Goal: Task Accomplishment & Management: Complete application form

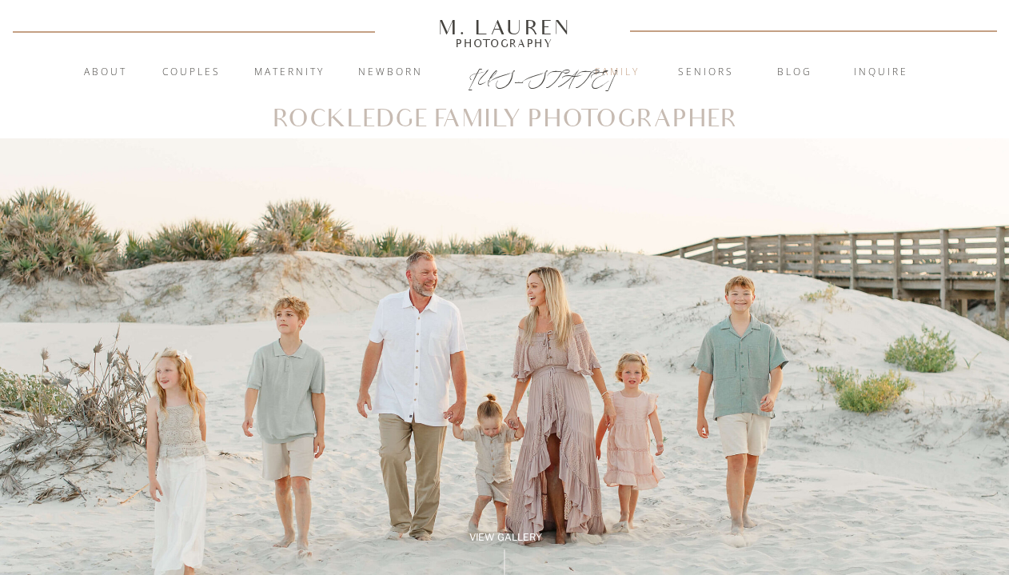
click at [625, 69] on nav "Family" at bounding box center [617, 73] width 86 height 16
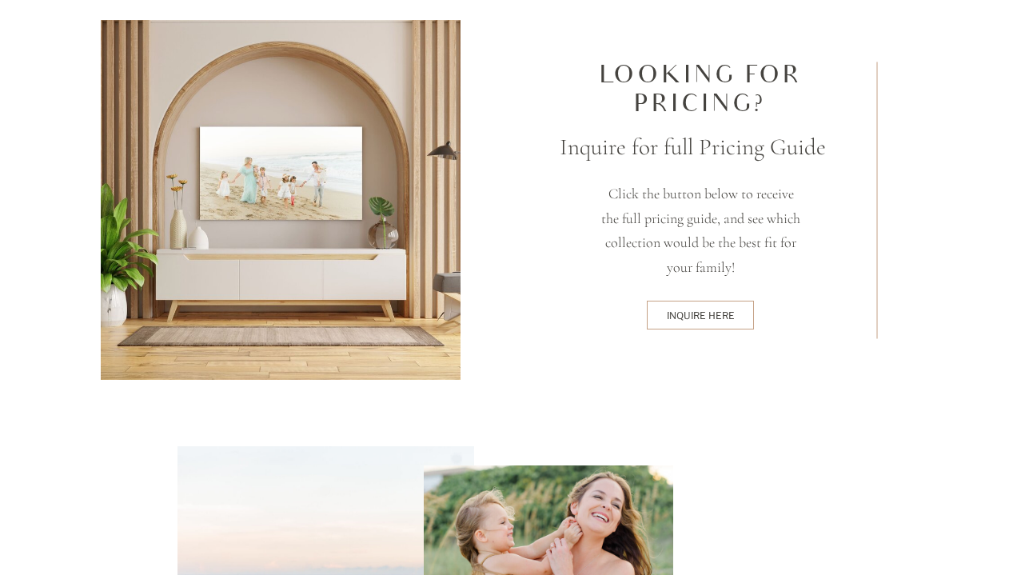
scroll to position [4263, 0]
click at [708, 310] on div "inquire here" at bounding box center [701, 314] width 102 height 13
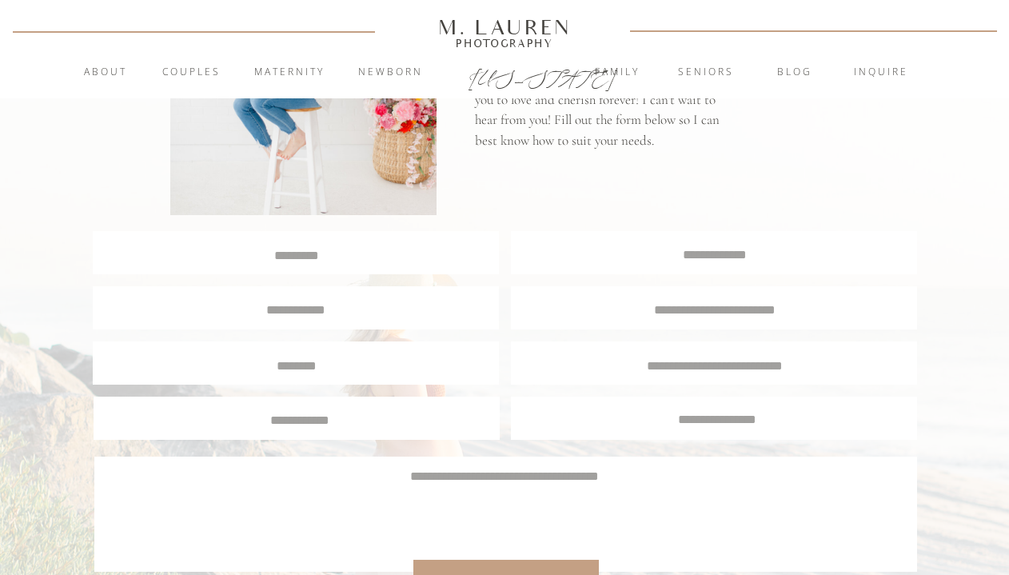
scroll to position [275, 0]
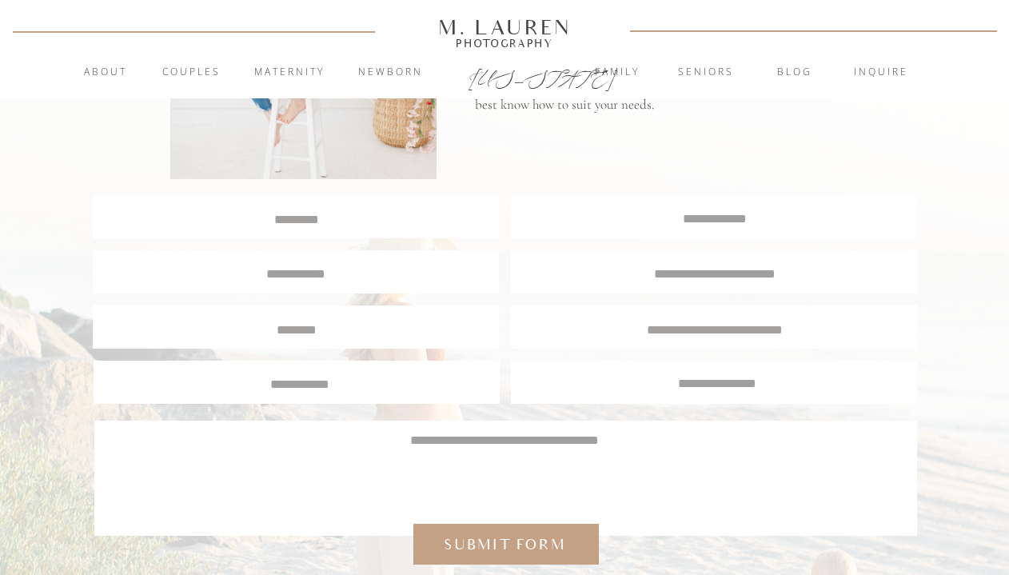
click at [363, 224] on textarea at bounding box center [296, 217] width 404 height 15
type textarea "**********"
click at [355, 278] on textarea at bounding box center [295, 272] width 379 height 14
type textarea "**********"
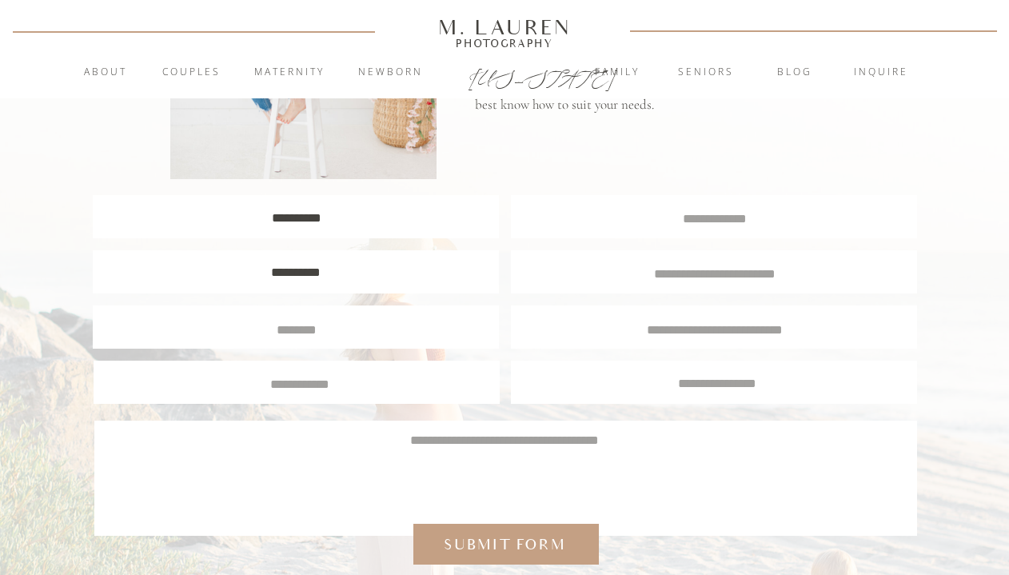
click at [686, 220] on textarea at bounding box center [715, 217] width 406 height 15
type textarea "**********"
click at [689, 275] on textarea at bounding box center [714, 272] width 377 height 14
type textarea "********"
click at [698, 332] on textarea at bounding box center [715, 328] width 382 height 14
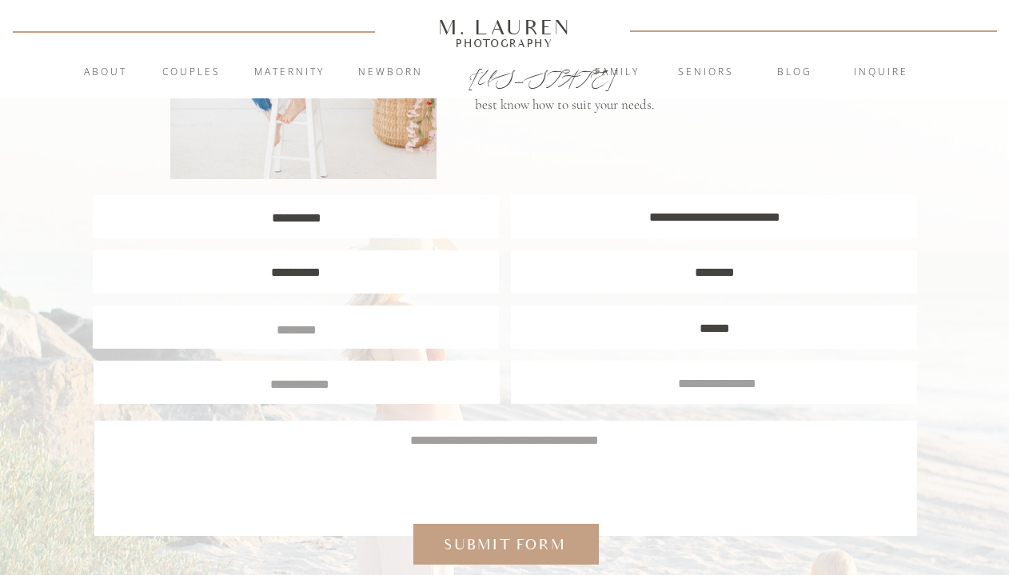
type textarea "******"
click at [713, 381] on textarea at bounding box center [717, 381] width 382 height 14
click at [666, 445] on textarea at bounding box center [505, 469] width 776 height 77
paste textarea "**********"
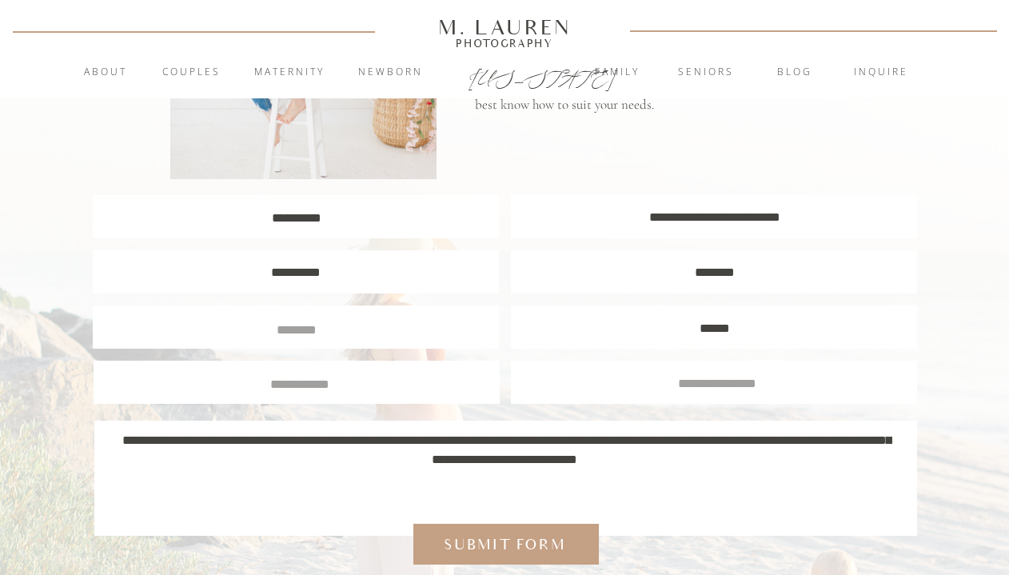
type textarea "**********"
click at [394, 382] on textarea at bounding box center [300, 382] width 382 height 14
type textarea "******"
click at [367, 332] on textarea at bounding box center [297, 328] width 382 height 14
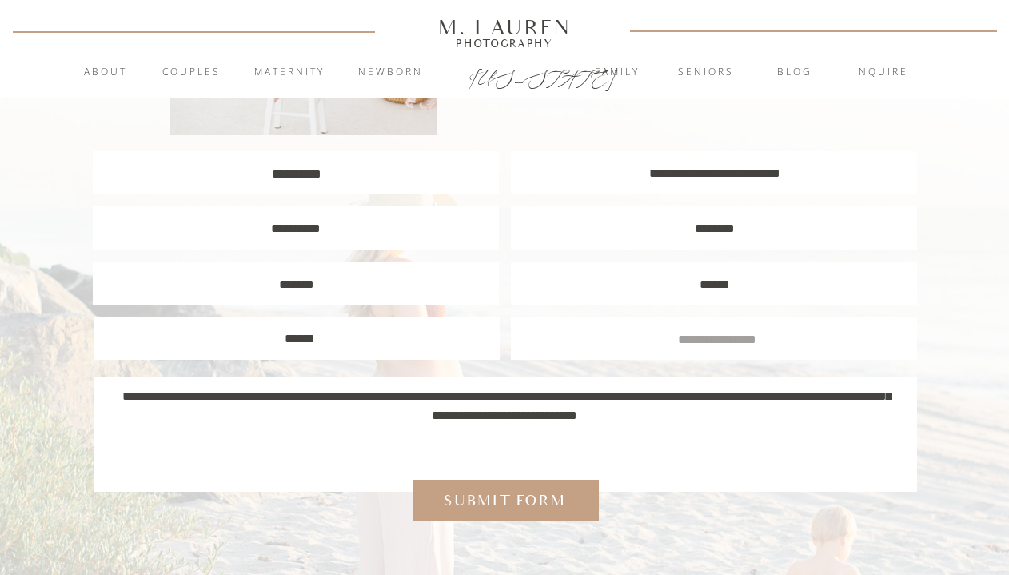
scroll to position [323, 0]
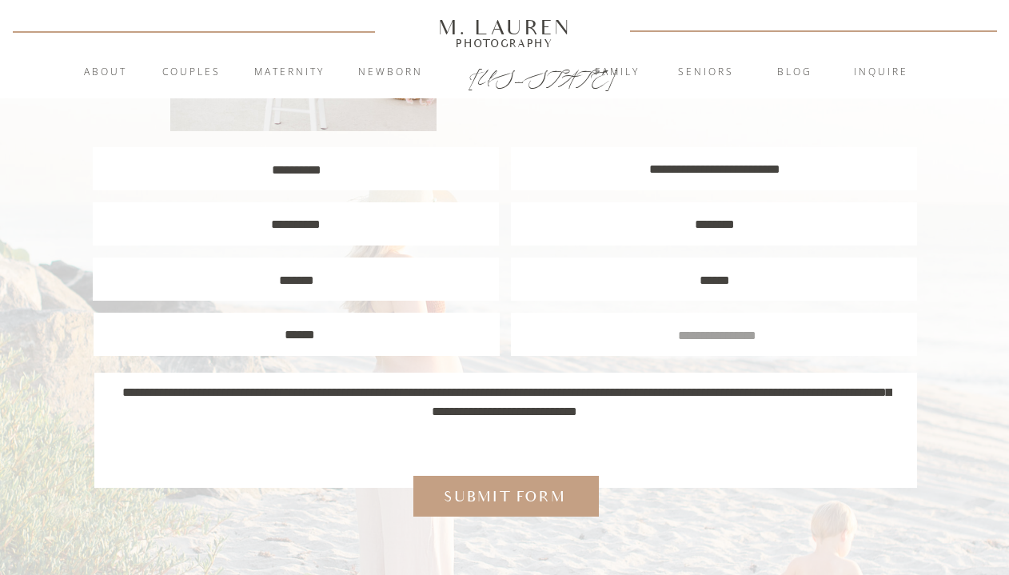
type textarea "*******"
click at [513, 516] on div at bounding box center [507, 496] width 186 height 41
click at [504, 499] on div "Submit form" at bounding box center [505, 496] width 137 height 21
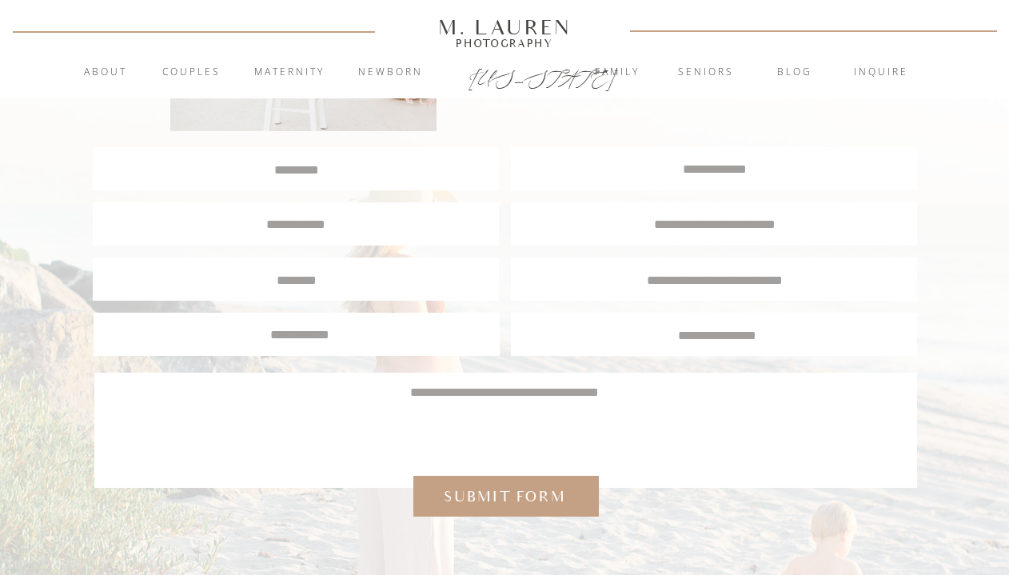
scroll to position [484, 0]
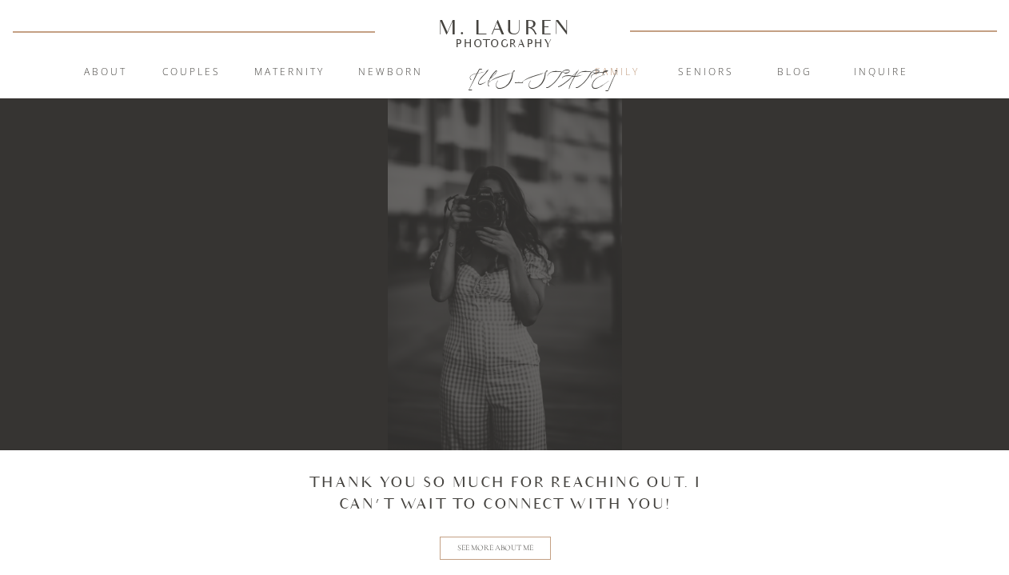
click at [612, 69] on nav "Family" at bounding box center [617, 73] width 86 height 16
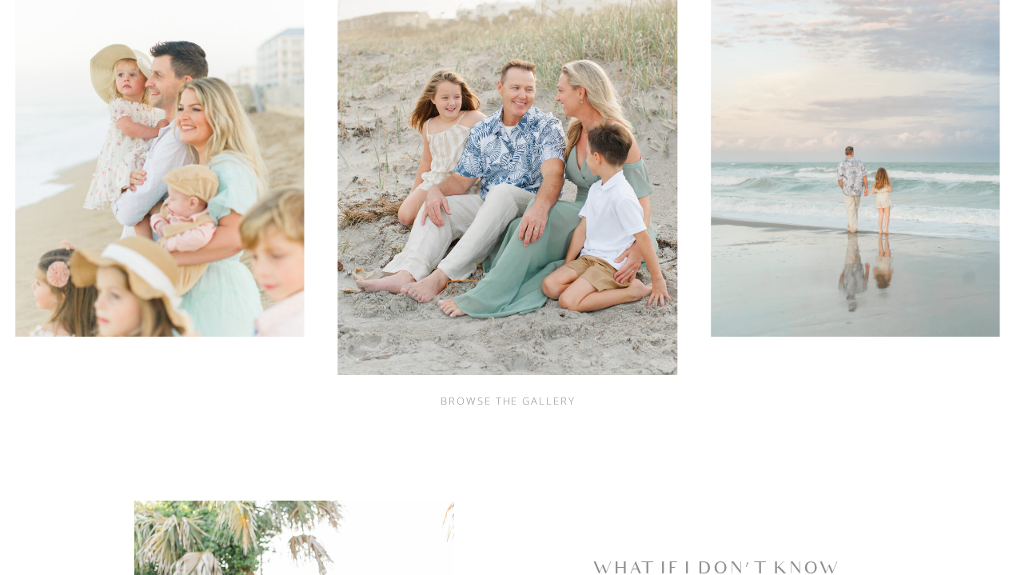
scroll to position [645, 0]
click at [553, 196] on img at bounding box center [508, 120] width 340 height 511
click at [620, 403] on div at bounding box center [604, 402] width 48 height 32
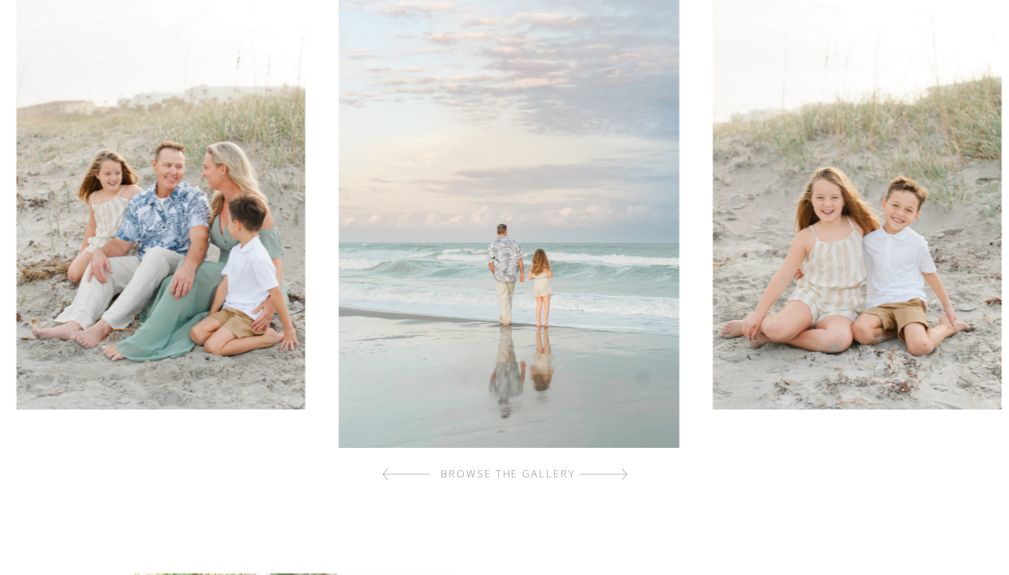
scroll to position [560, 0]
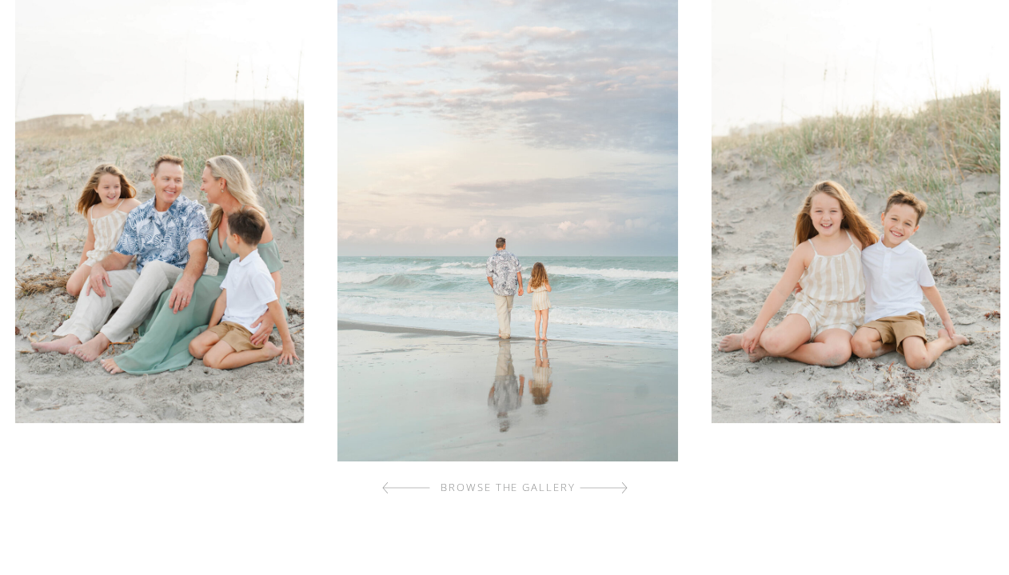
click at [625, 489] on div at bounding box center [604, 488] width 48 height 32
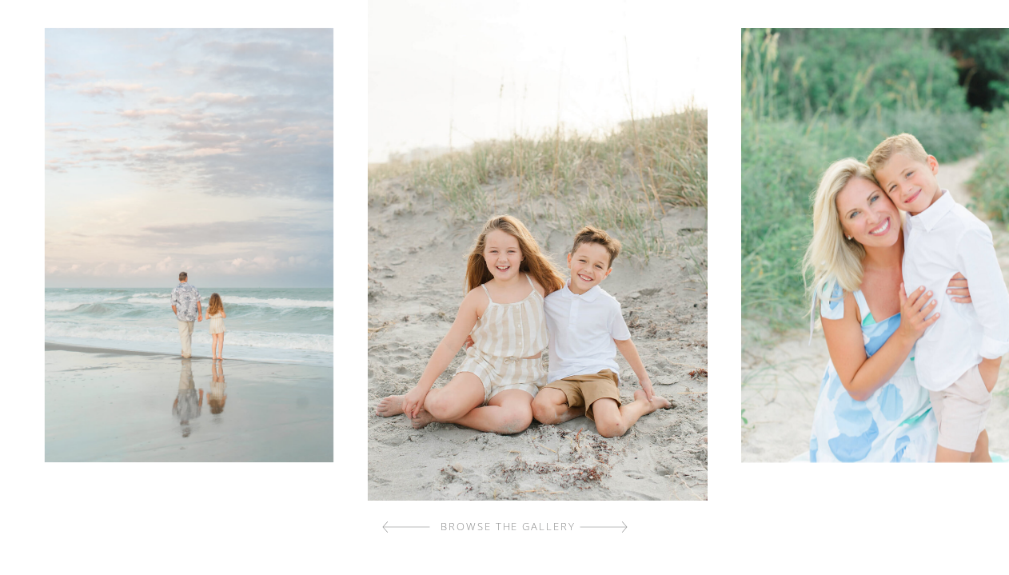
scroll to position [519, 0]
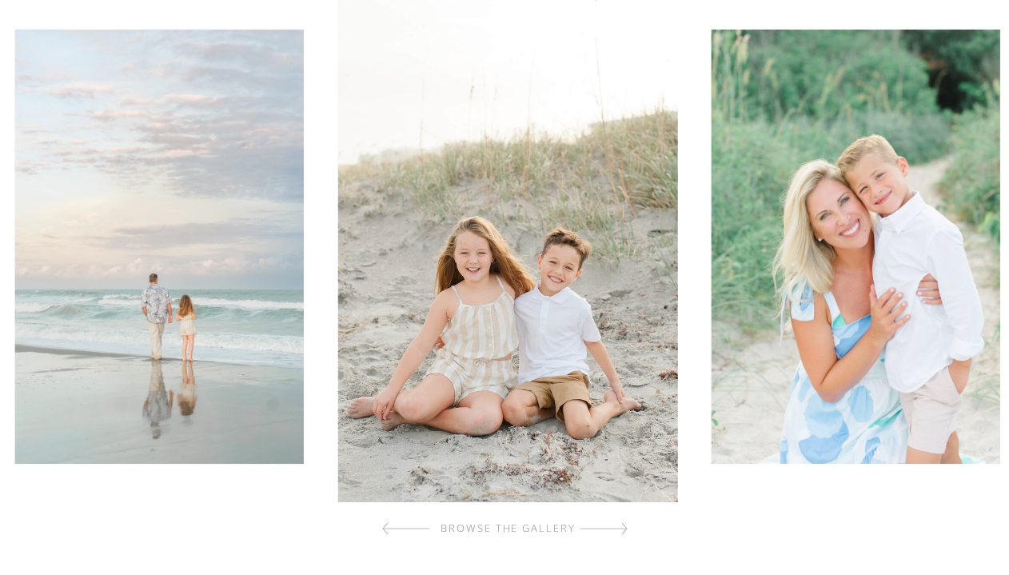
click at [622, 532] on div at bounding box center [604, 529] width 48 height 32
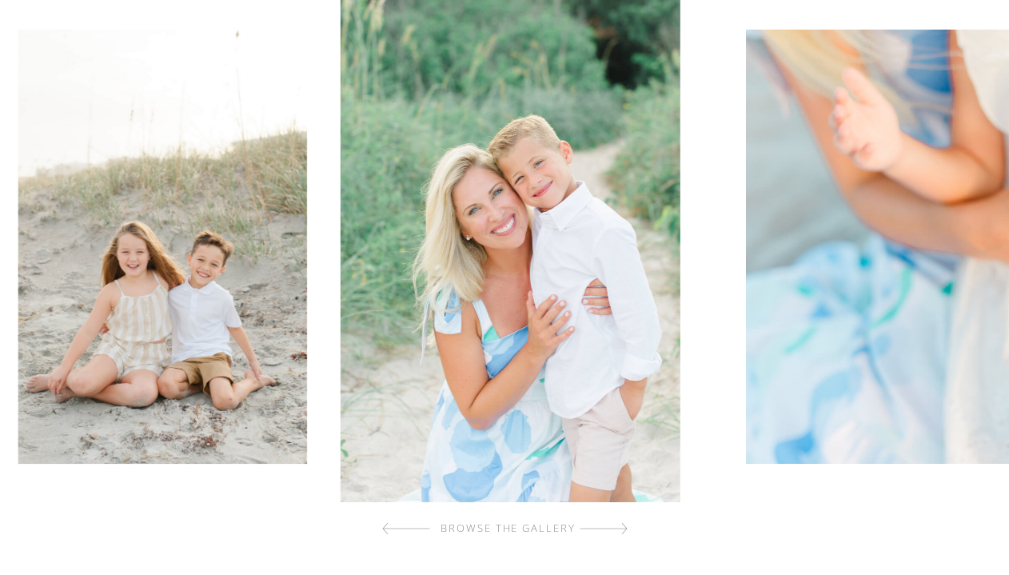
click at [622, 532] on div at bounding box center [604, 529] width 48 height 32
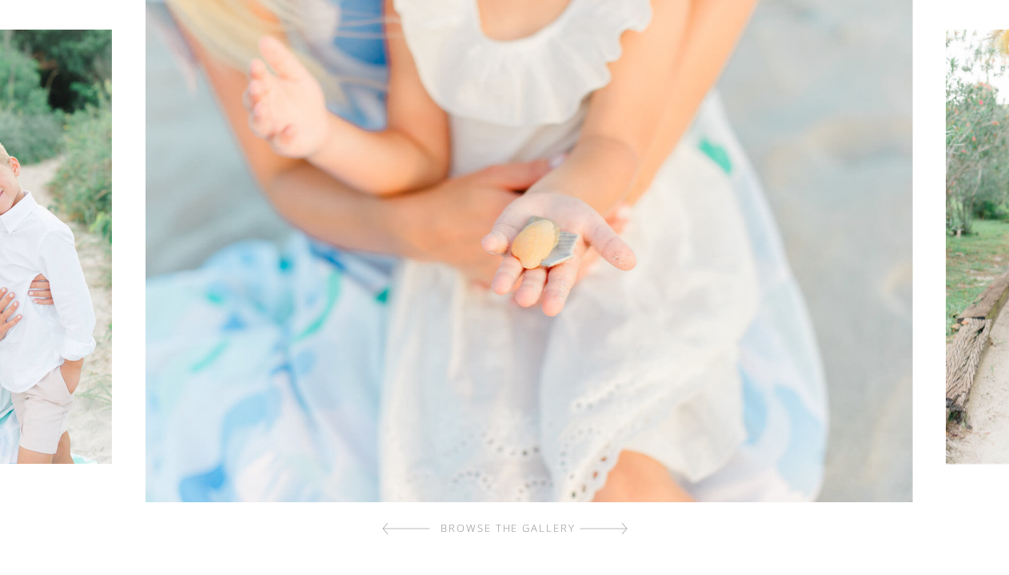
click at [622, 532] on div at bounding box center [604, 529] width 48 height 32
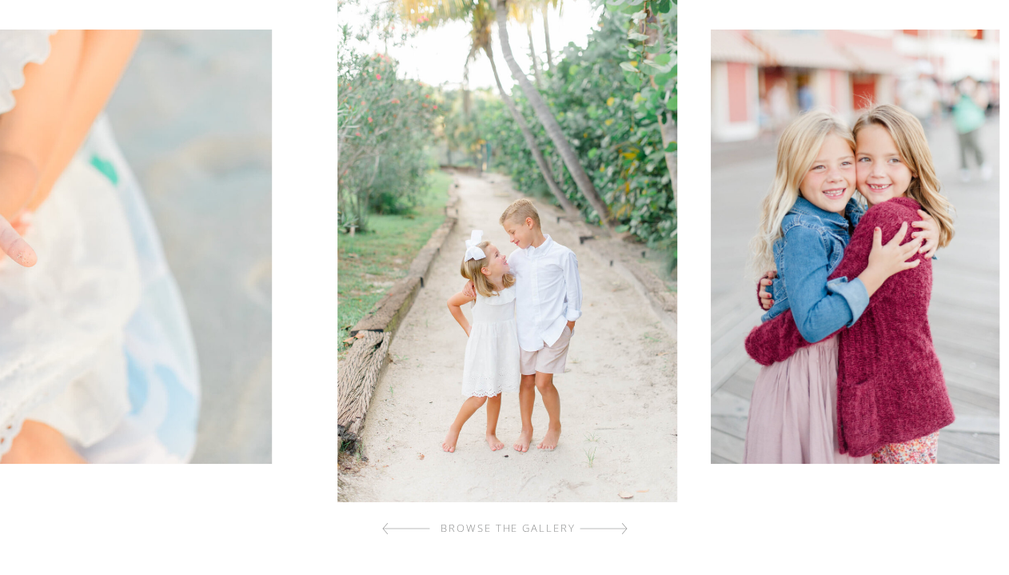
click at [623, 529] on div at bounding box center [604, 529] width 48 height 32
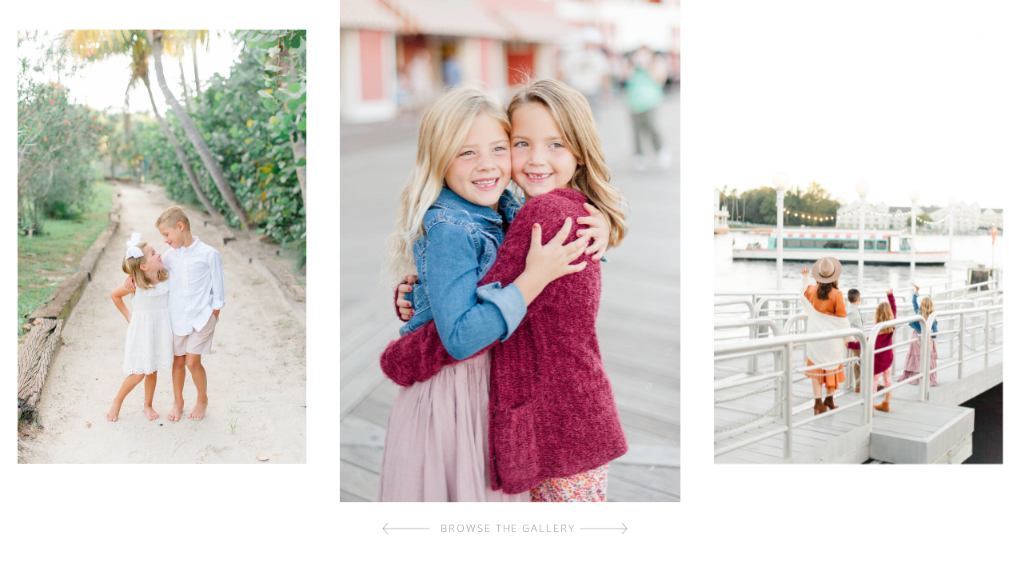
click at [623, 529] on div at bounding box center [604, 529] width 48 height 32
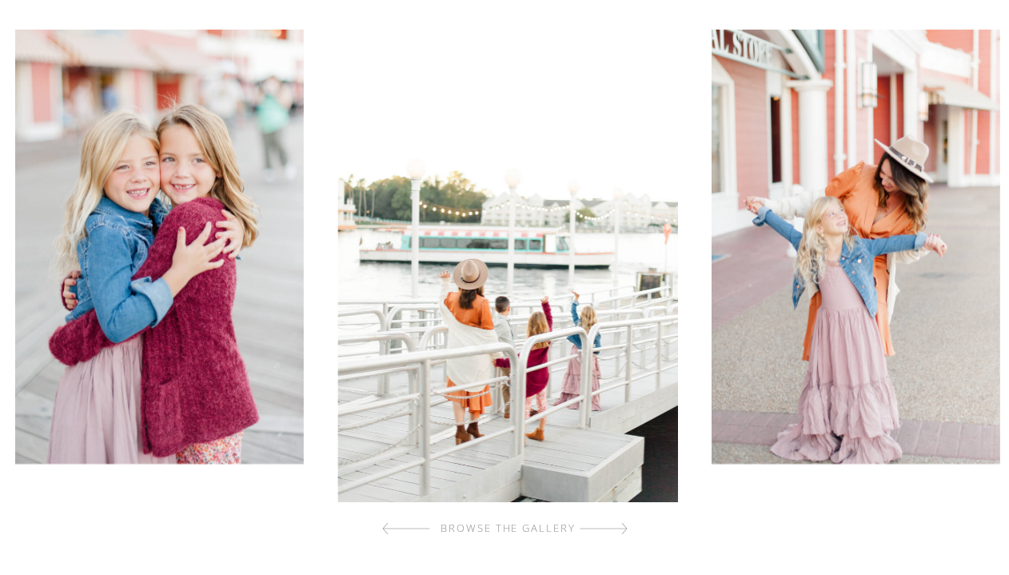
click at [623, 529] on div at bounding box center [604, 529] width 48 height 32
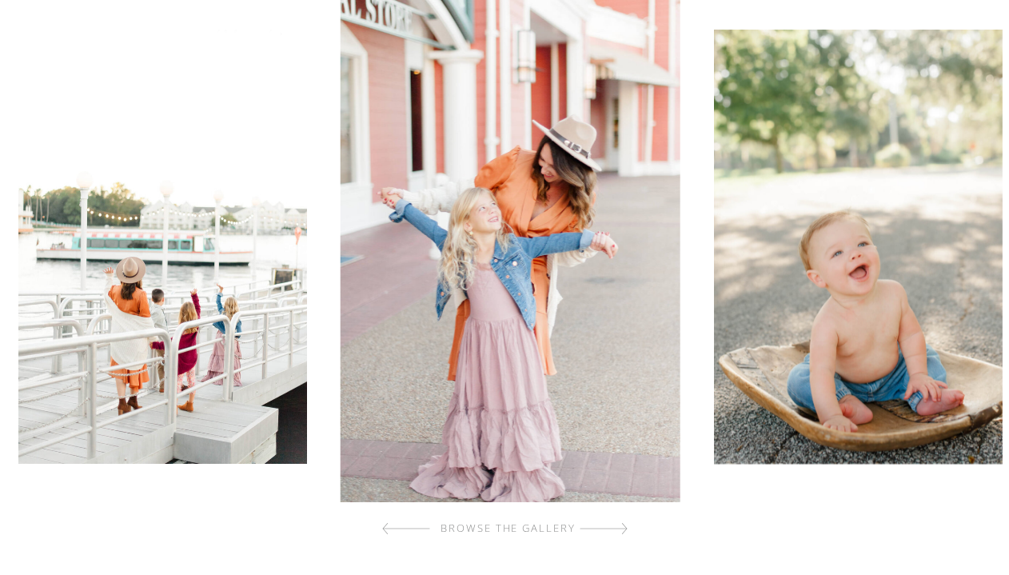
click at [623, 529] on div at bounding box center [604, 529] width 48 height 32
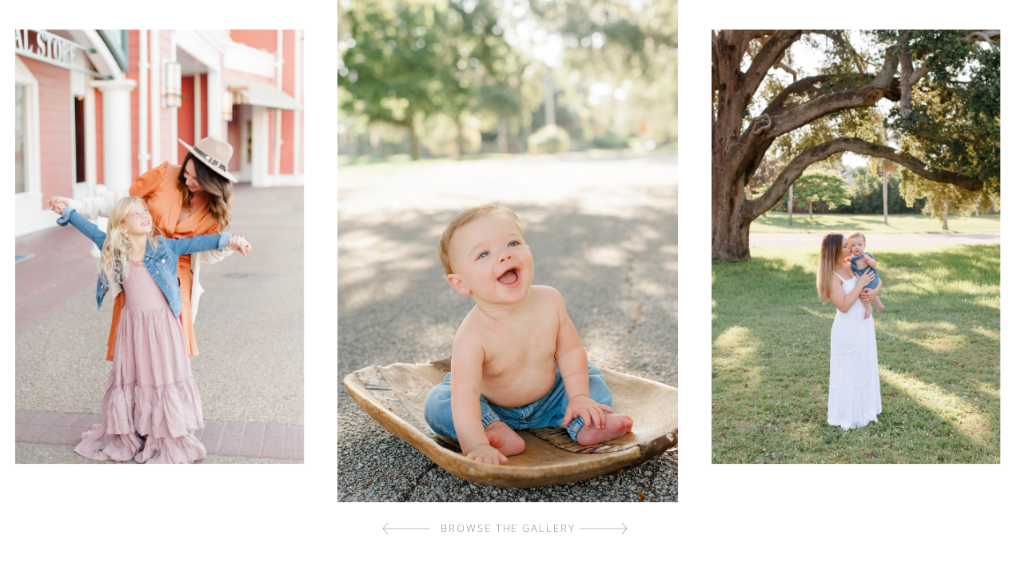
click at [623, 529] on div at bounding box center [604, 529] width 48 height 32
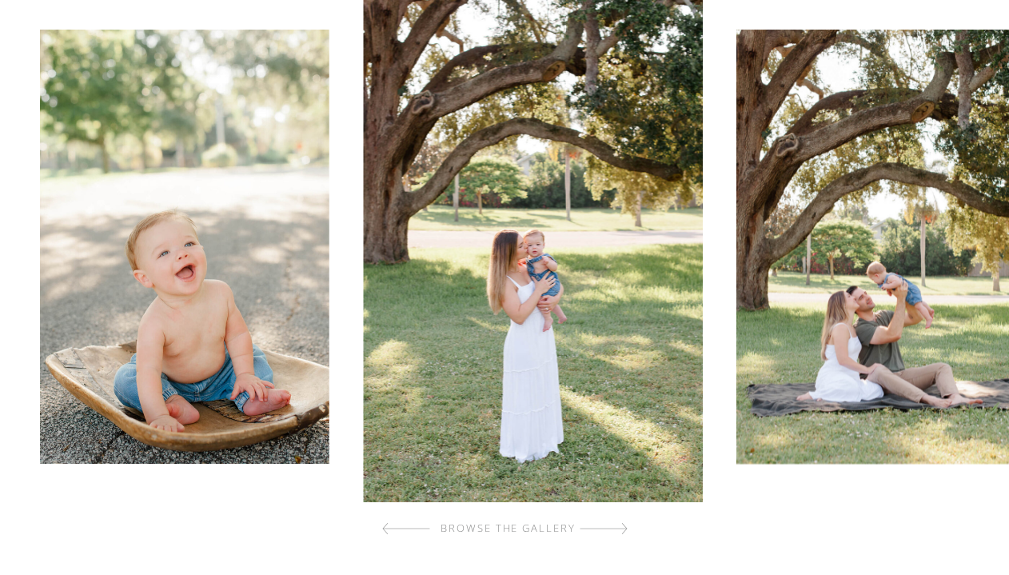
click at [623, 529] on div at bounding box center [604, 529] width 48 height 32
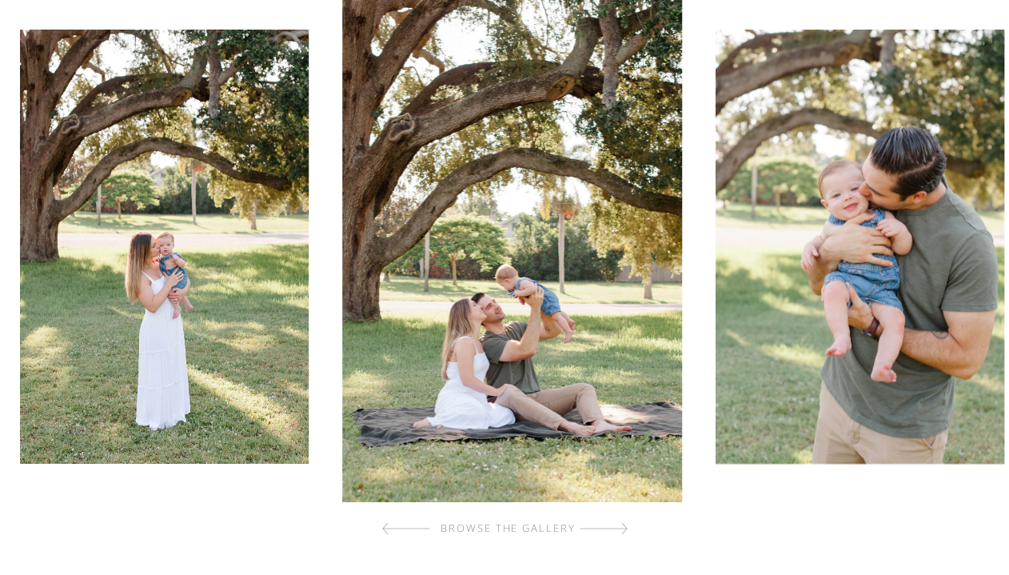
click at [623, 529] on div at bounding box center [604, 529] width 48 height 32
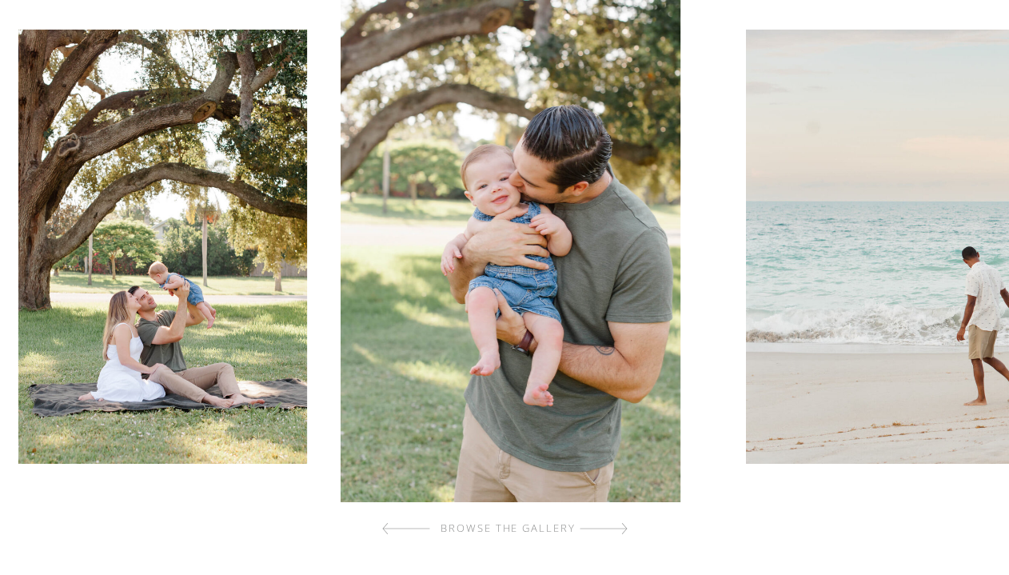
click at [623, 529] on div at bounding box center [604, 529] width 48 height 32
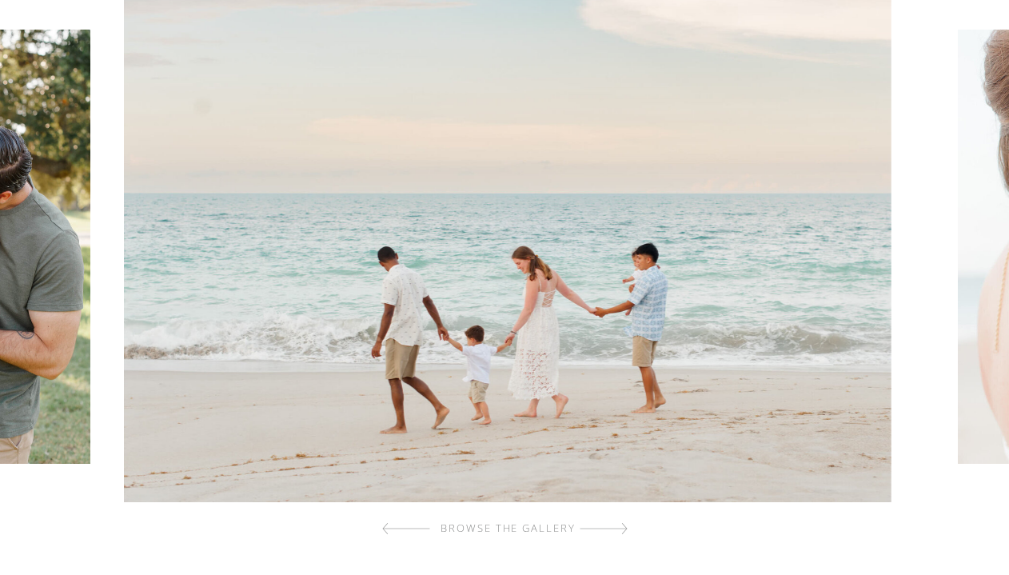
click at [623, 529] on div at bounding box center [604, 529] width 48 height 32
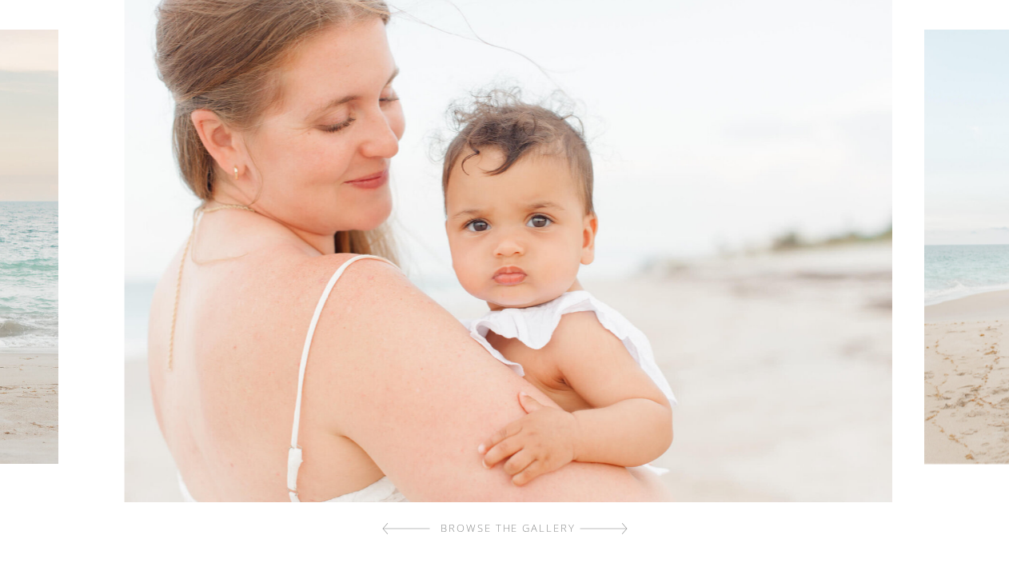
click at [623, 529] on div at bounding box center [604, 529] width 48 height 32
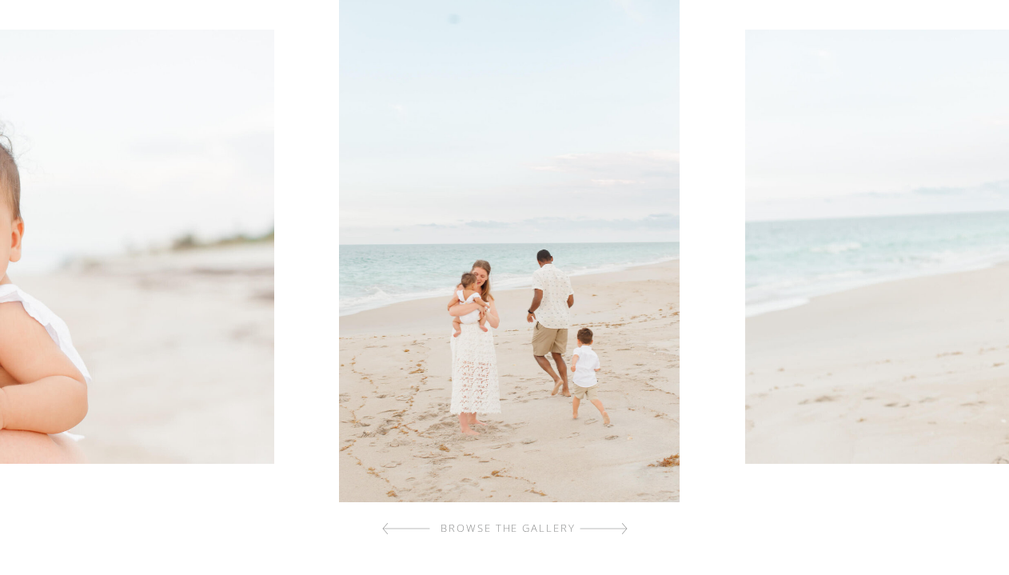
click at [623, 529] on div at bounding box center [604, 529] width 48 height 32
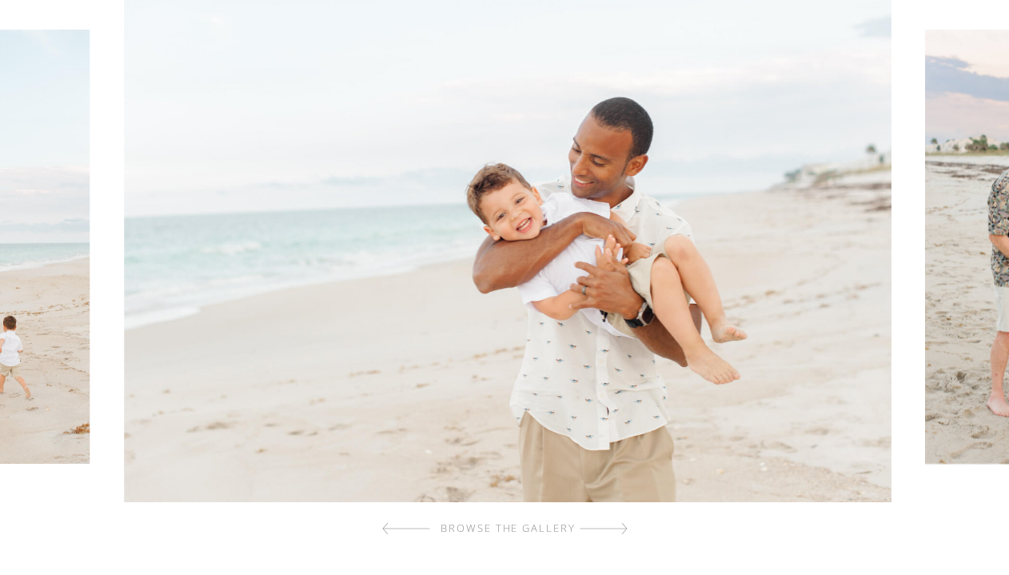
click at [623, 529] on div at bounding box center [604, 529] width 48 height 32
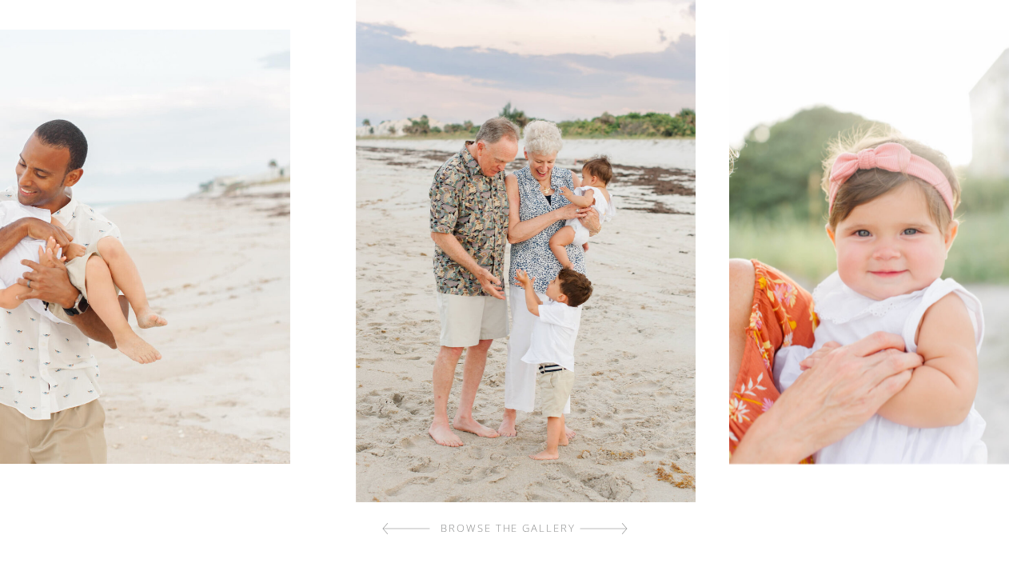
click at [623, 529] on div at bounding box center [604, 529] width 48 height 32
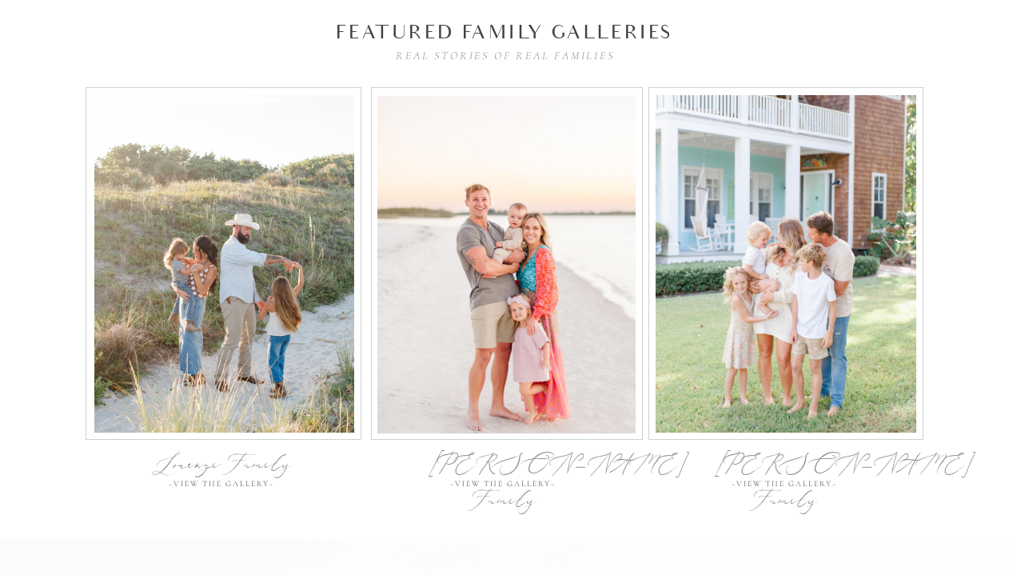
scroll to position [5204, 0]
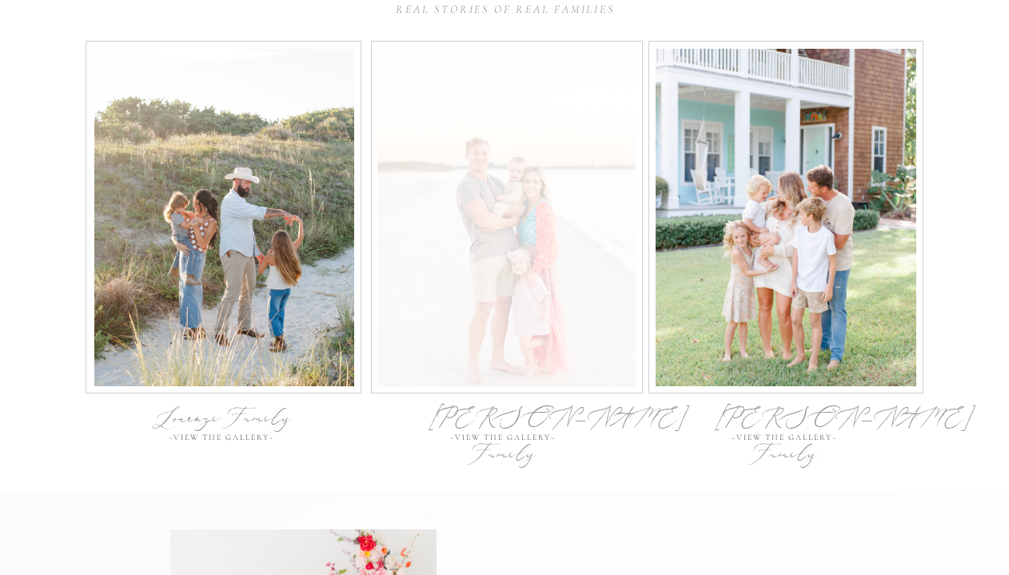
click at [572, 249] on div at bounding box center [507, 219] width 258 height 338
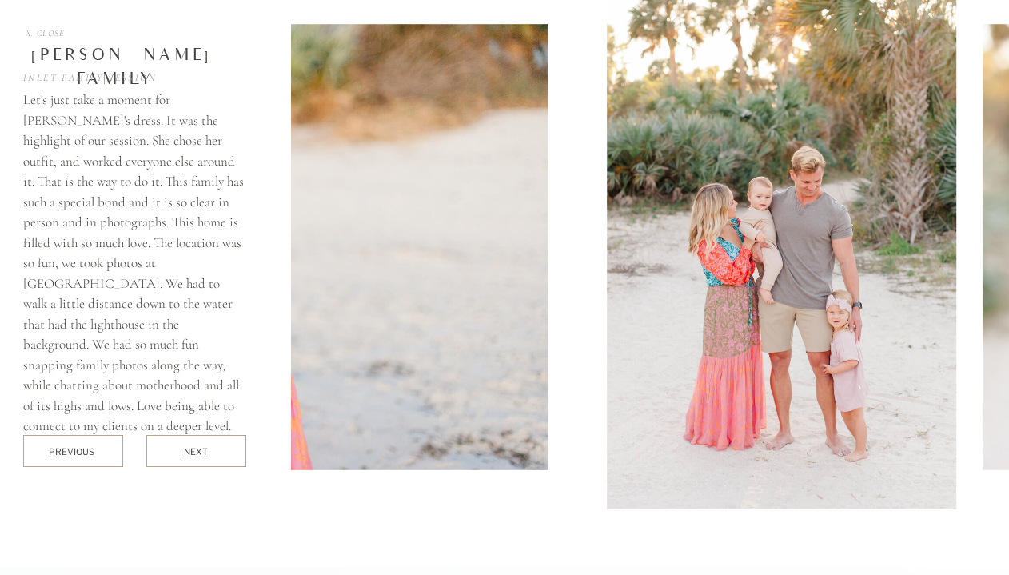
scroll to position [5775, 0]
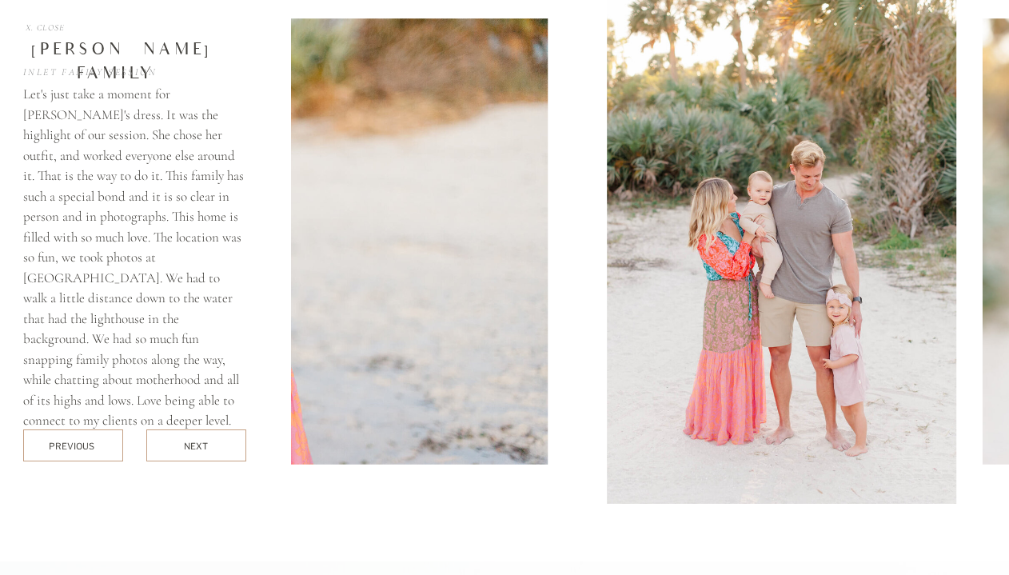
click at [222, 439] on div at bounding box center [196, 445] width 100 height 32
click at [183, 455] on div at bounding box center [196, 445] width 100 height 32
click at [197, 445] on div "next" at bounding box center [196, 446] width 25 height 12
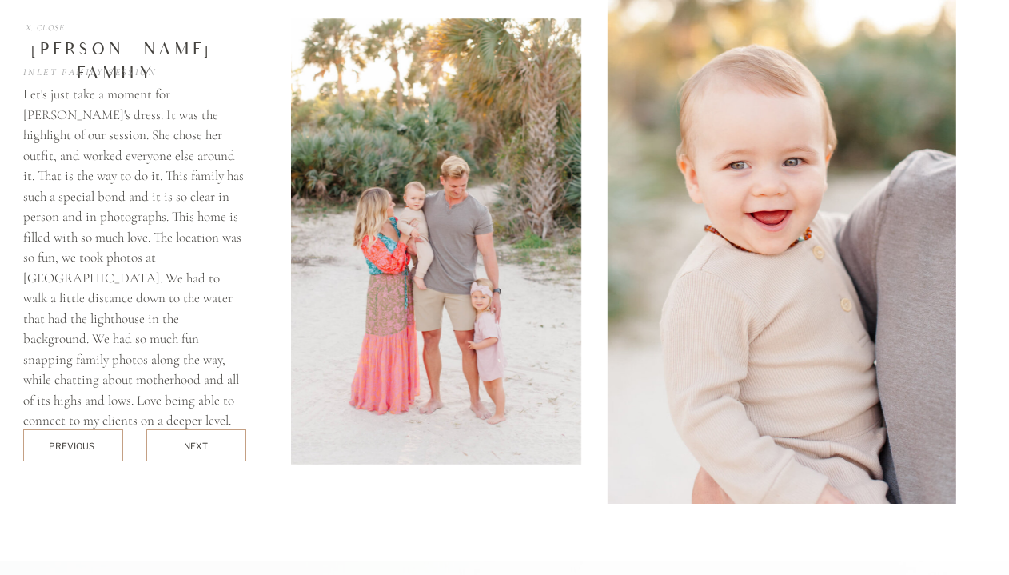
click at [197, 445] on div "next" at bounding box center [196, 446] width 25 height 12
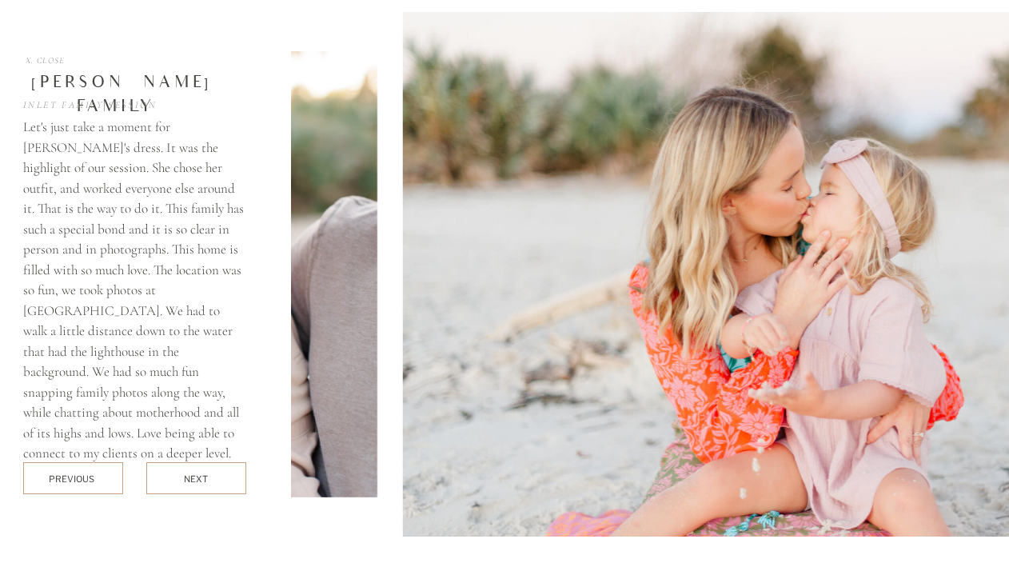
scroll to position [5731, 0]
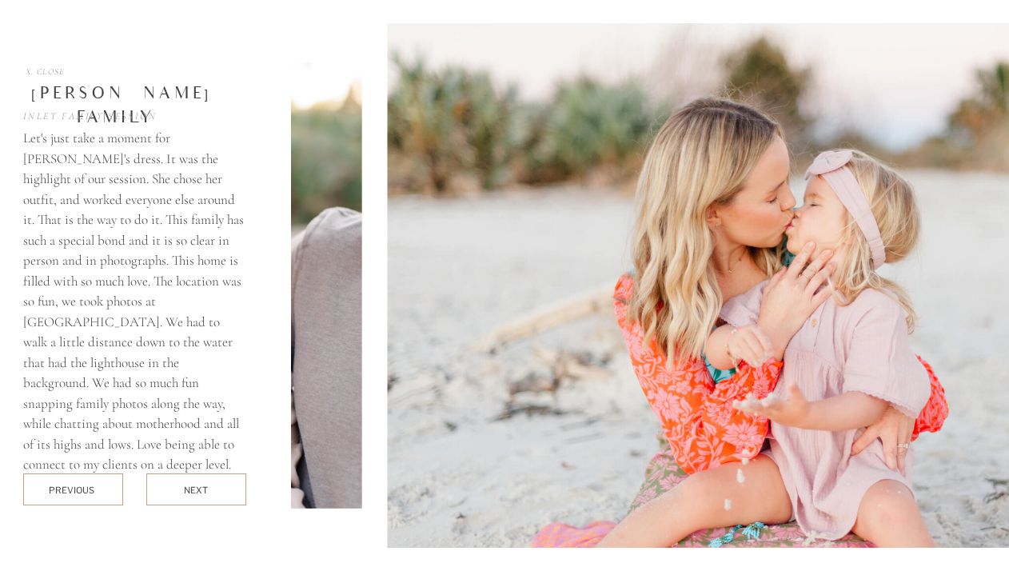
click at [199, 489] on div "next" at bounding box center [196, 490] width 25 height 12
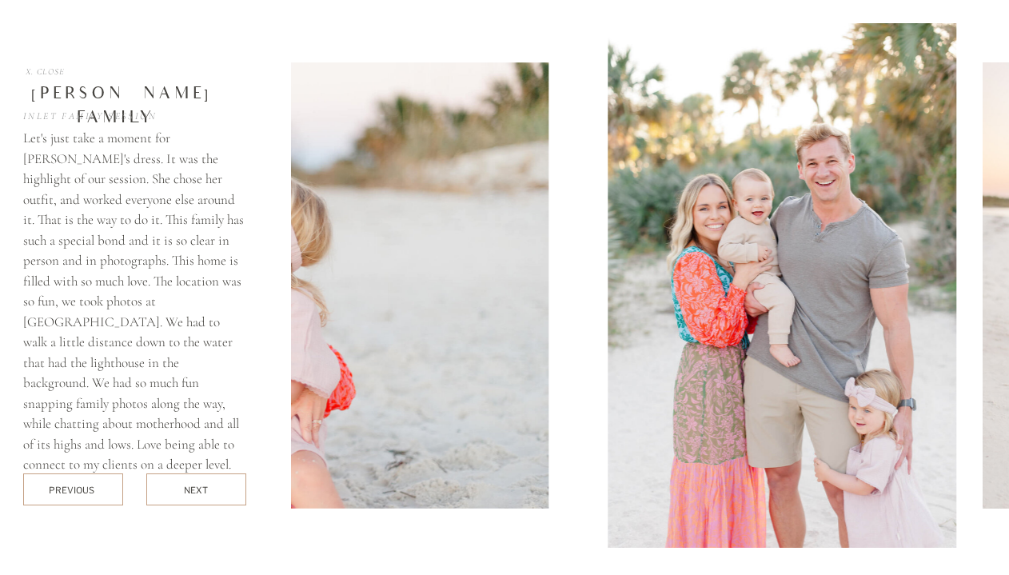
click at [199, 489] on div "next" at bounding box center [196, 490] width 25 height 12
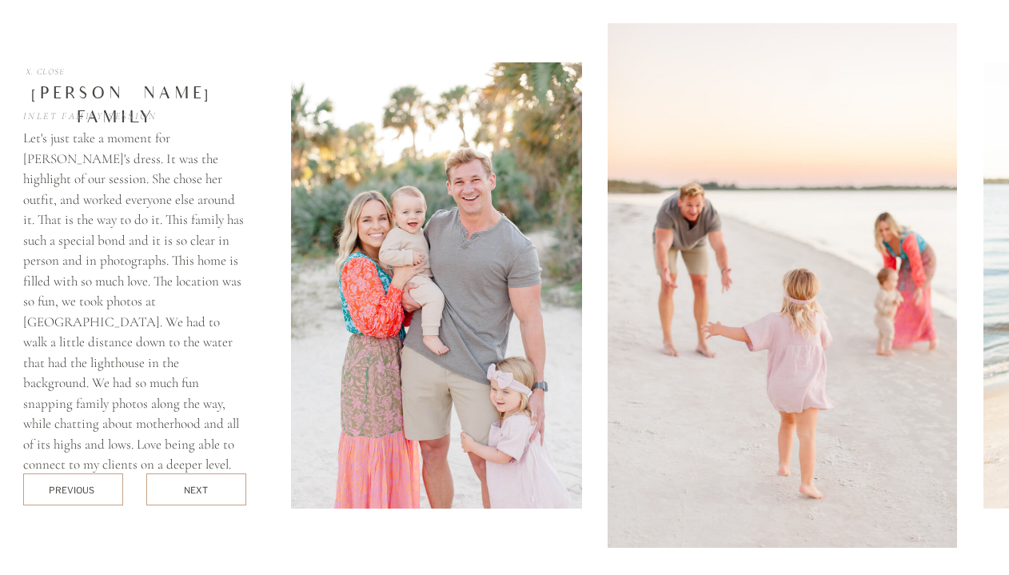
click at [199, 489] on div "next" at bounding box center [196, 490] width 25 height 12
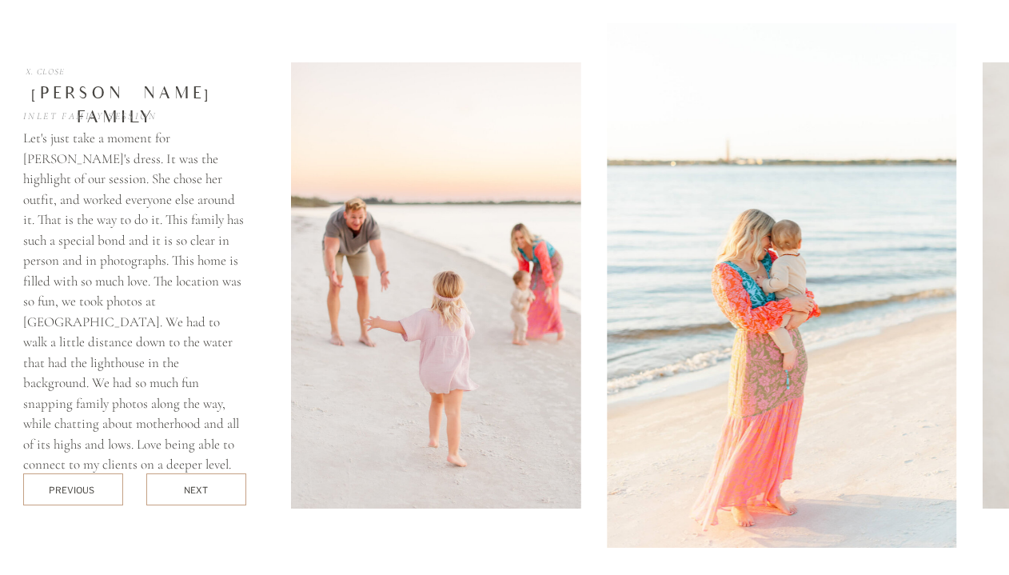
click at [199, 489] on div "next" at bounding box center [196, 490] width 25 height 12
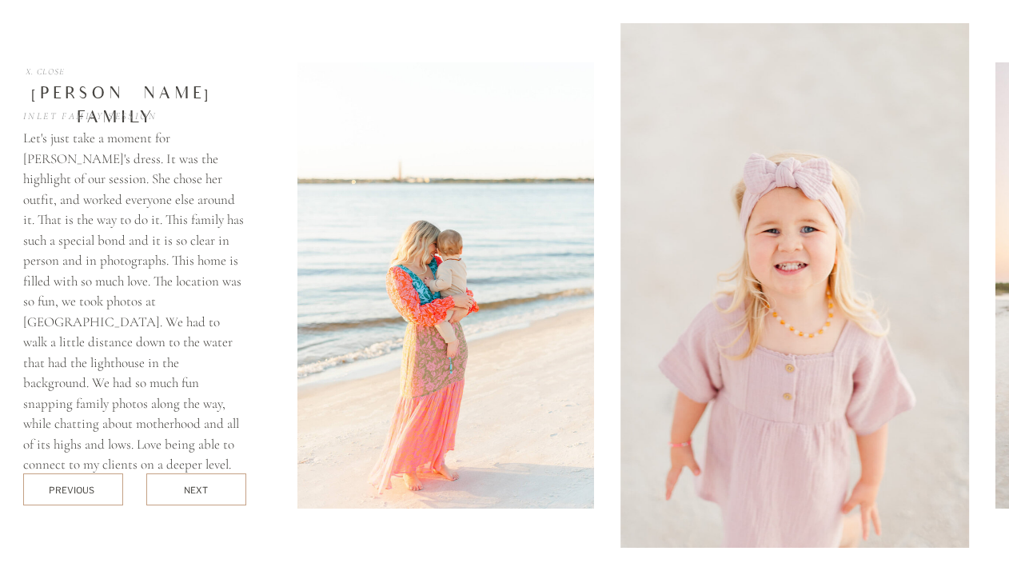
click at [199, 489] on div "next" at bounding box center [196, 490] width 25 height 12
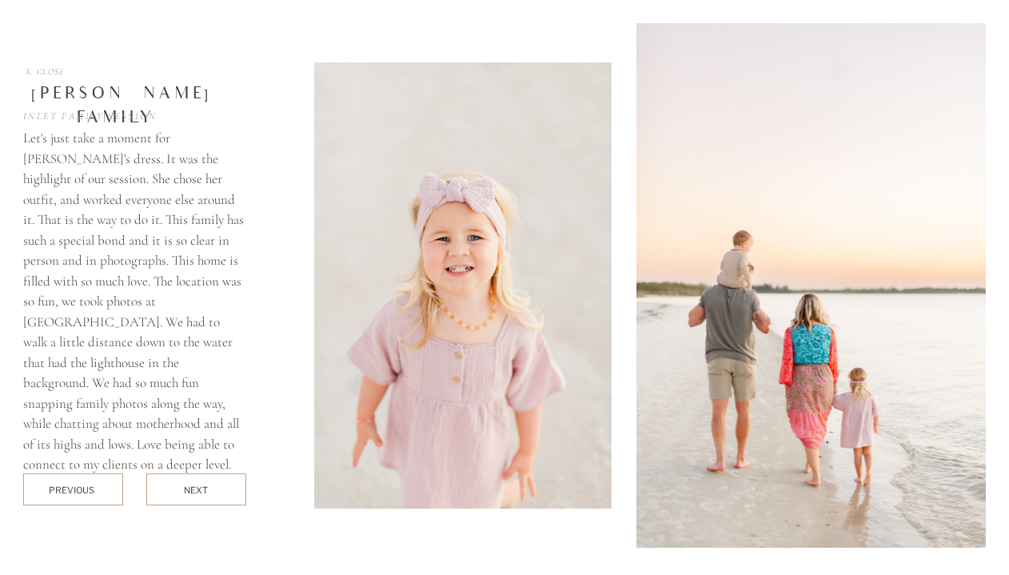
click at [199, 489] on div "next" at bounding box center [196, 490] width 25 height 12
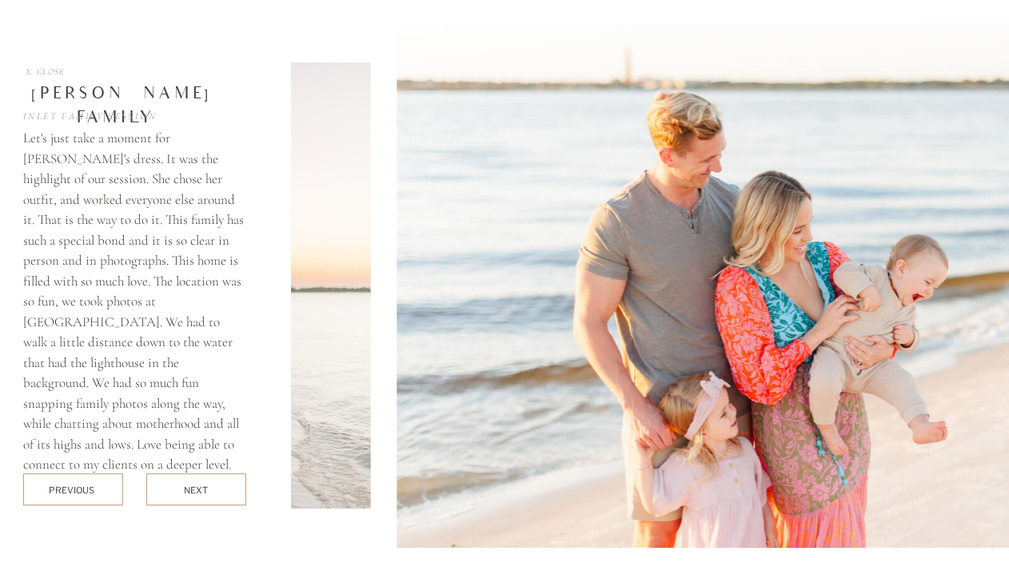
click at [199, 489] on div "next" at bounding box center [196, 490] width 25 height 12
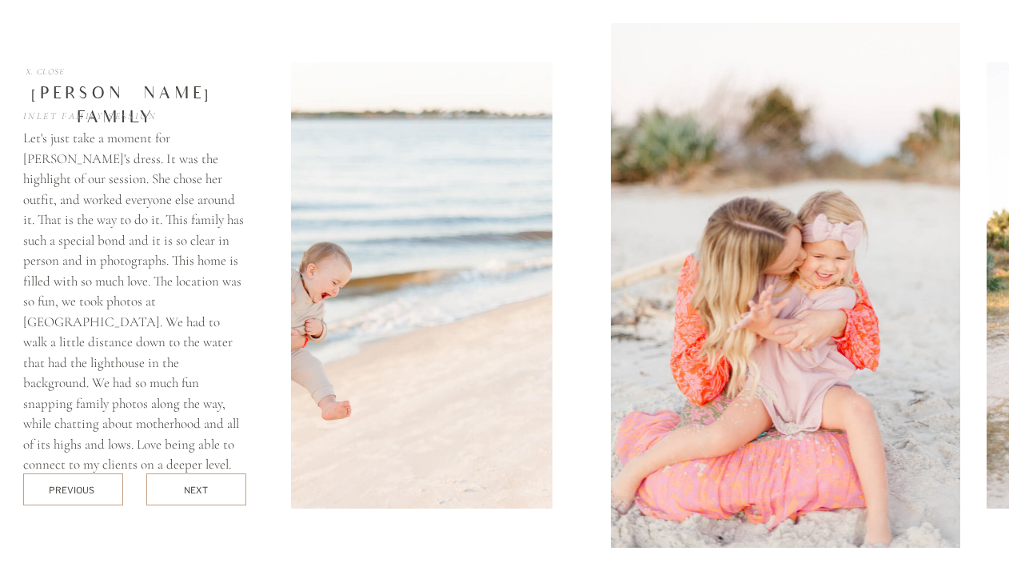
click at [199, 489] on div "next" at bounding box center [196, 490] width 25 height 12
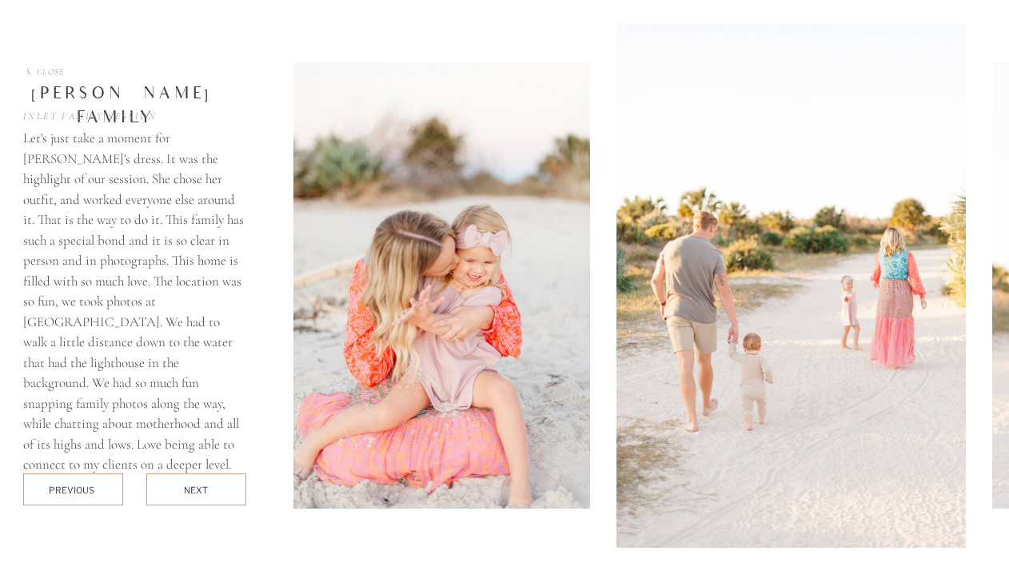
click at [199, 489] on div "next" at bounding box center [196, 490] width 25 height 12
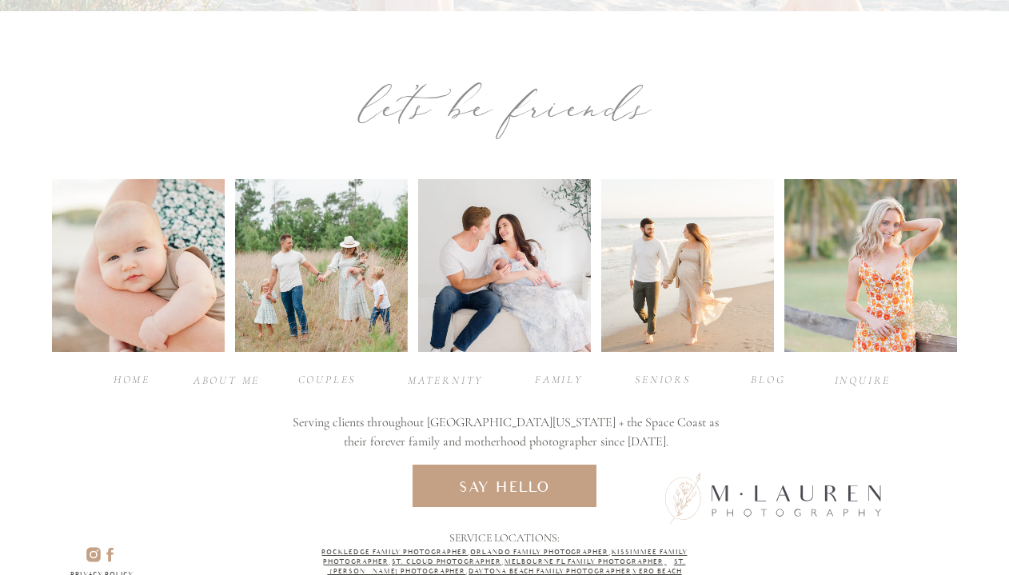
scroll to position [7152, 0]
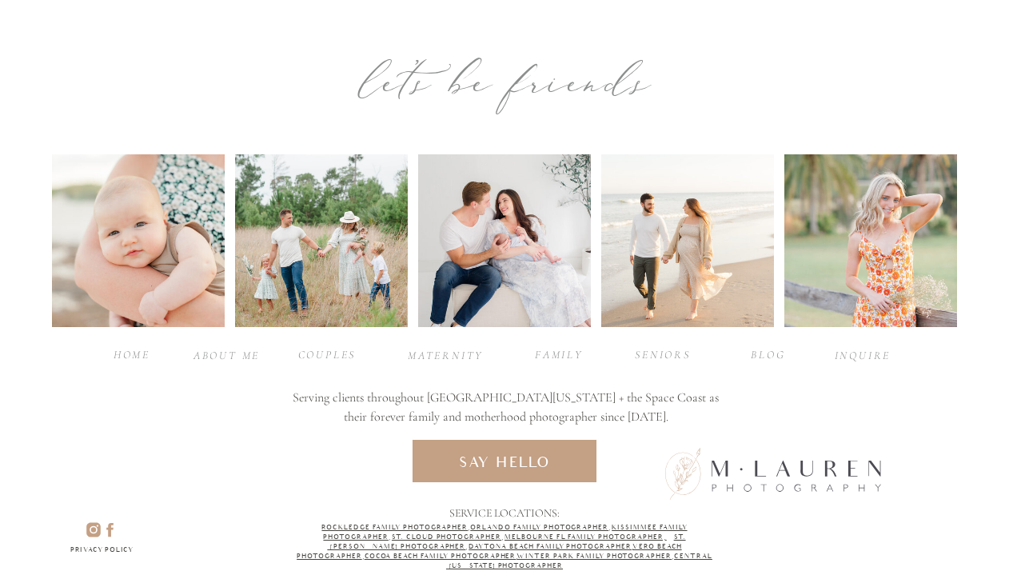
click at [96, 530] on icon at bounding box center [94, 530] width 24 height 18
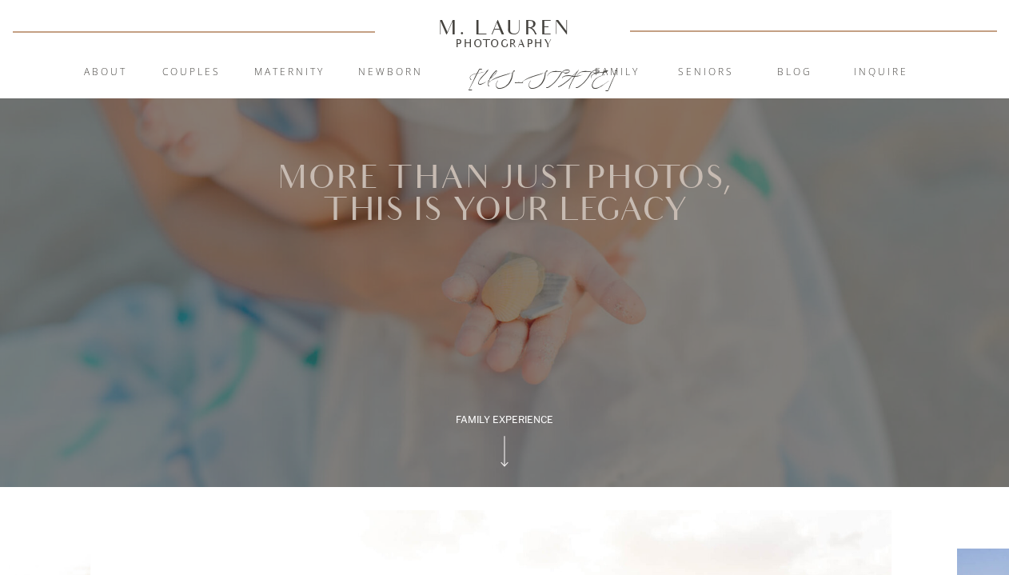
scroll to position [9, 0]
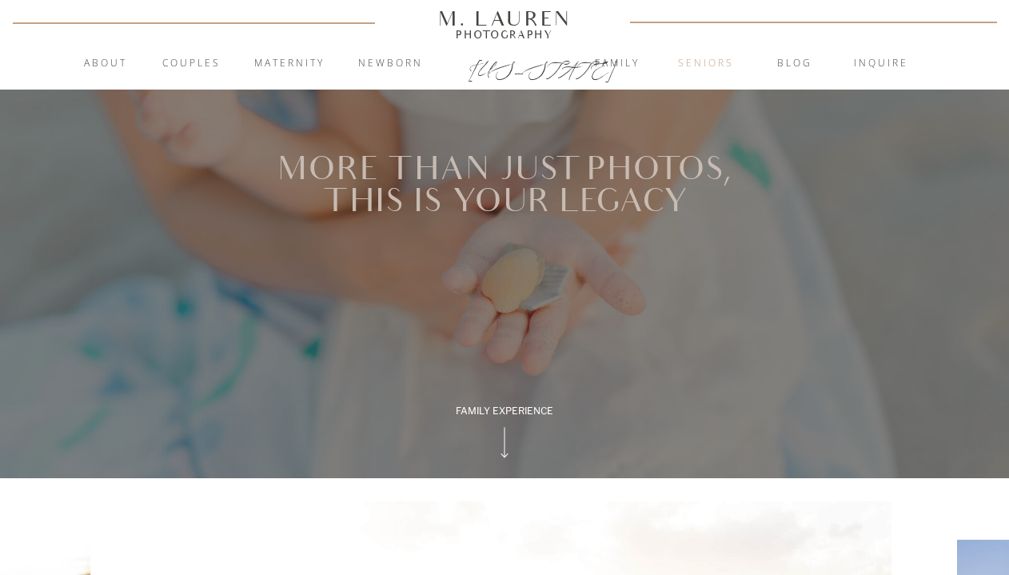
click at [701, 62] on nav "Seniors" at bounding box center [706, 64] width 86 height 16
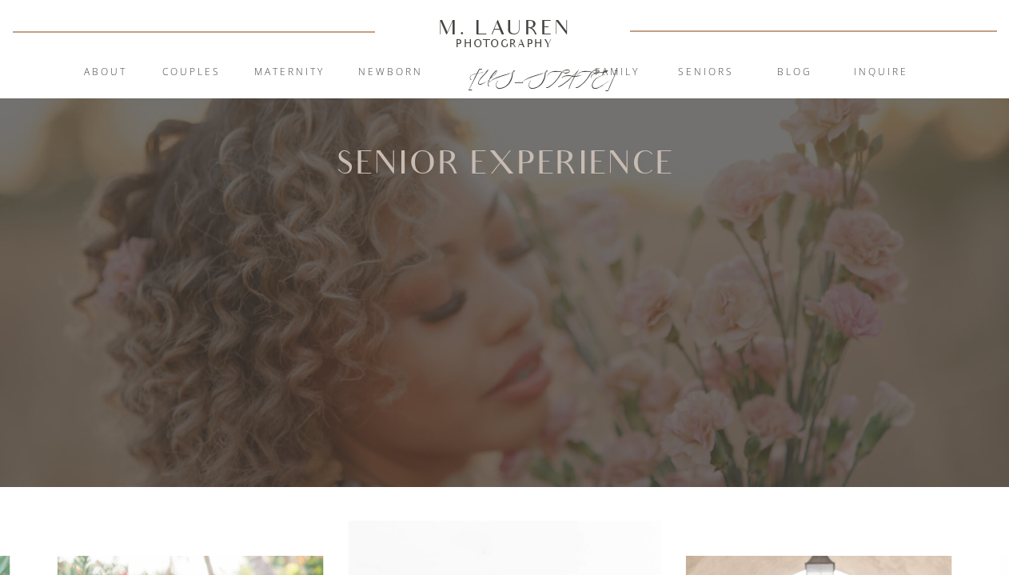
click at [525, 30] on div "M. Lauren" at bounding box center [504, 27] width 229 height 18
